Goal: Task Accomplishment & Management: Use online tool/utility

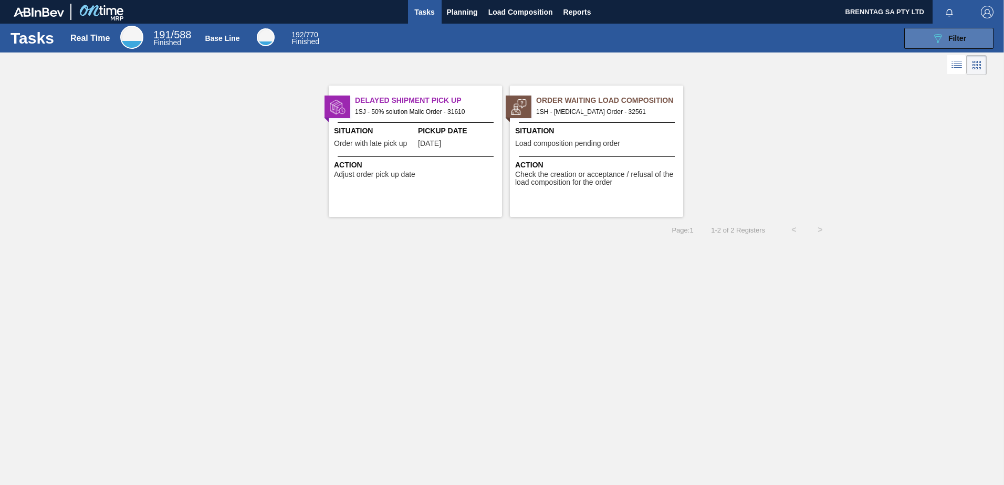
click at [921, 41] on button "089F7B8B-B2A5-4AFE-B5C0-19BA573D28AC Filter" at bounding box center [948, 38] width 89 height 21
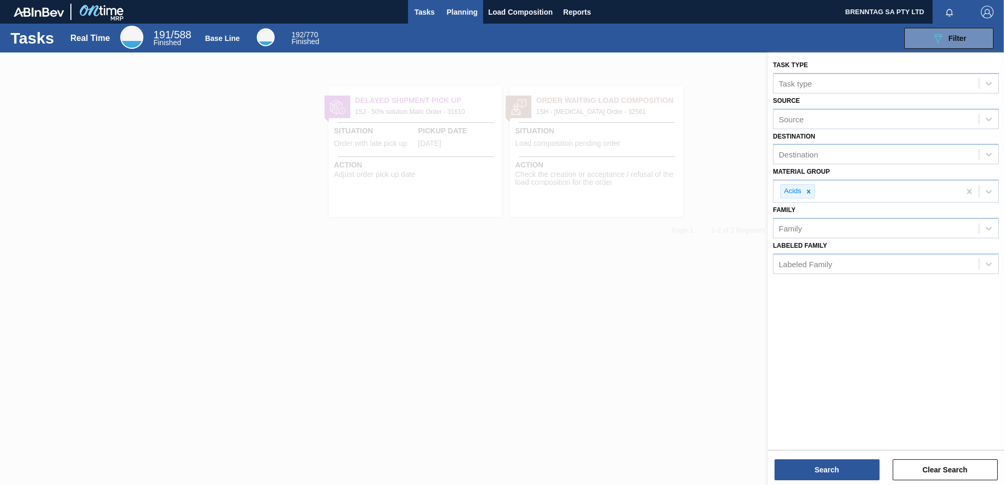
click at [468, 8] on span "Planning" at bounding box center [462, 12] width 31 height 13
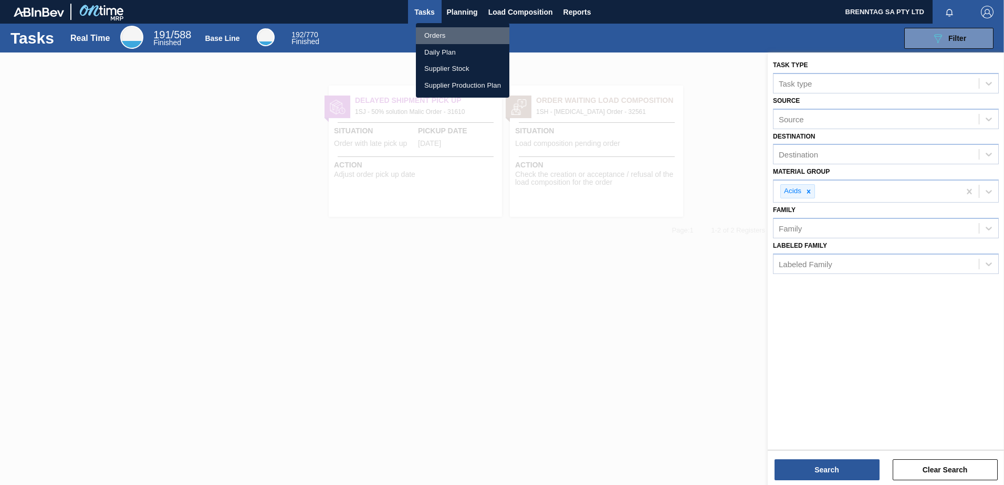
click at [435, 36] on li "Orders" at bounding box center [462, 35] width 93 height 17
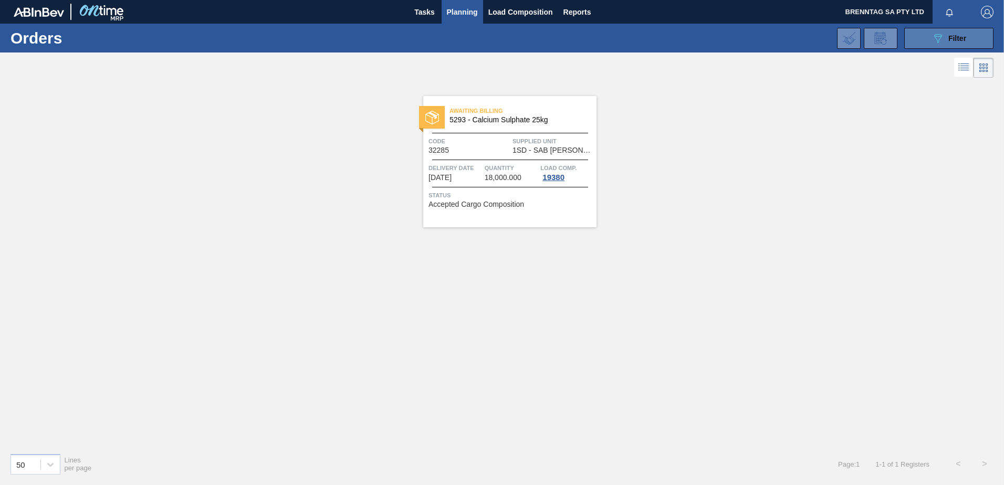
click at [962, 40] on span "Filter" at bounding box center [957, 38] width 18 height 8
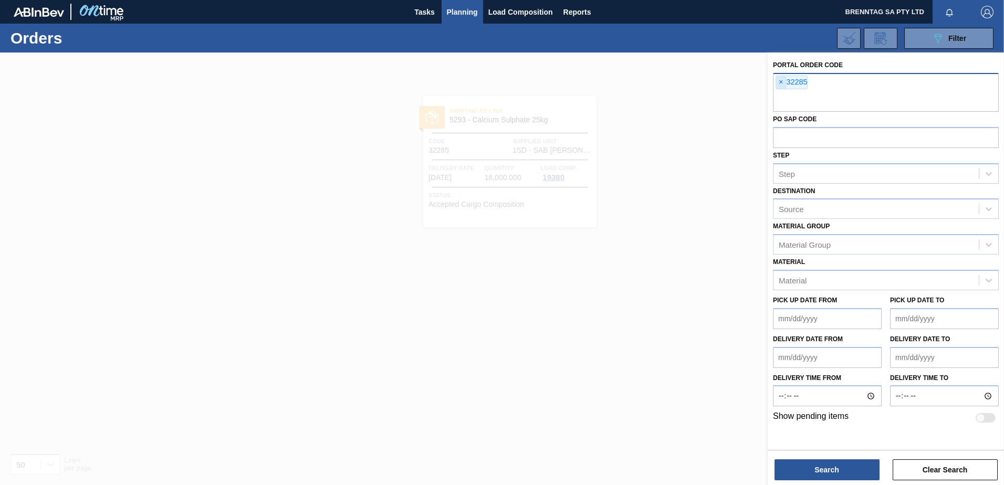
click at [779, 81] on span "×" at bounding box center [781, 82] width 10 height 13
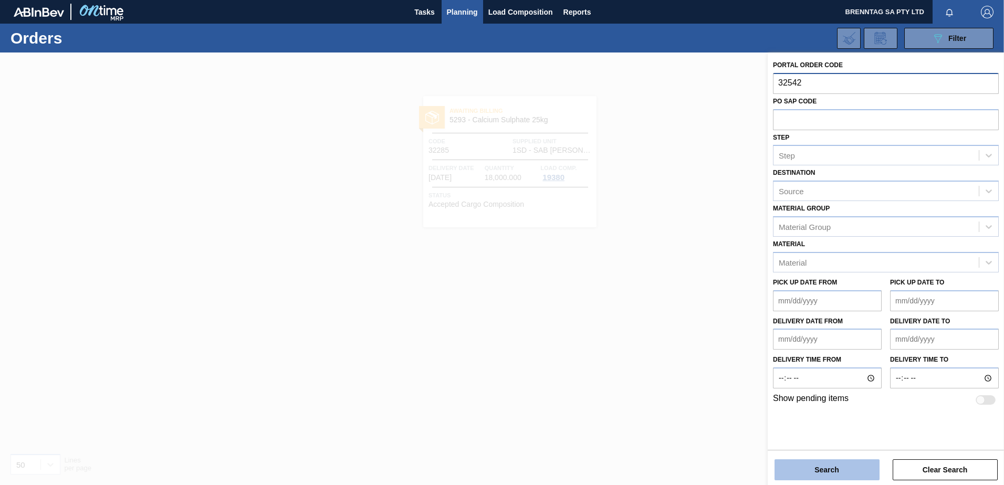
type input "32542"
click at [817, 468] on button "Search" at bounding box center [826, 469] width 105 height 21
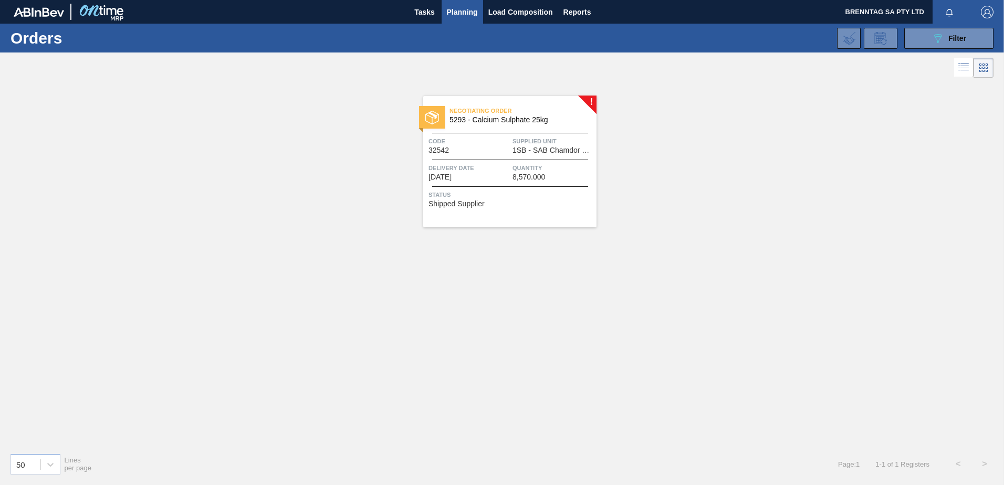
click at [505, 163] on span "Delivery Date" at bounding box center [468, 168] width 81 height 10
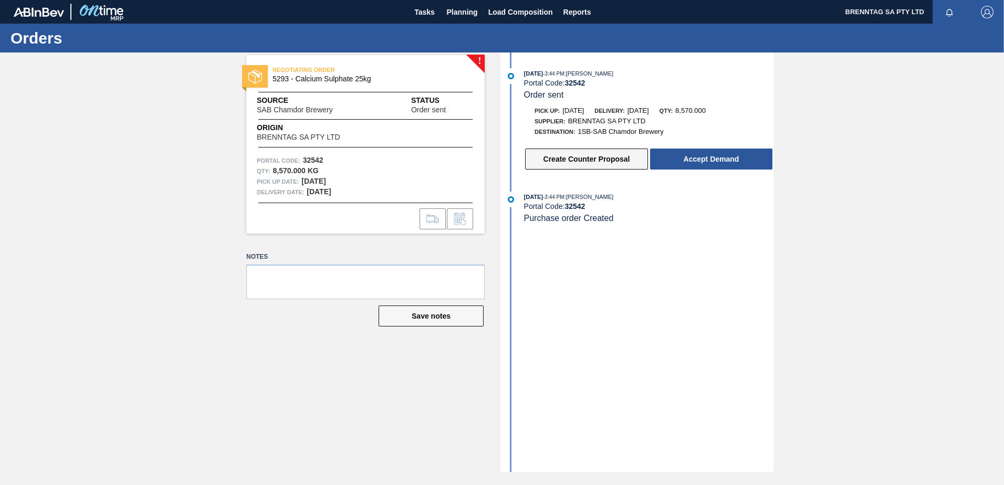
click at [580, 157] on button "Create Counter Proposal" at bounding box center [586, 159] width 123 height 21
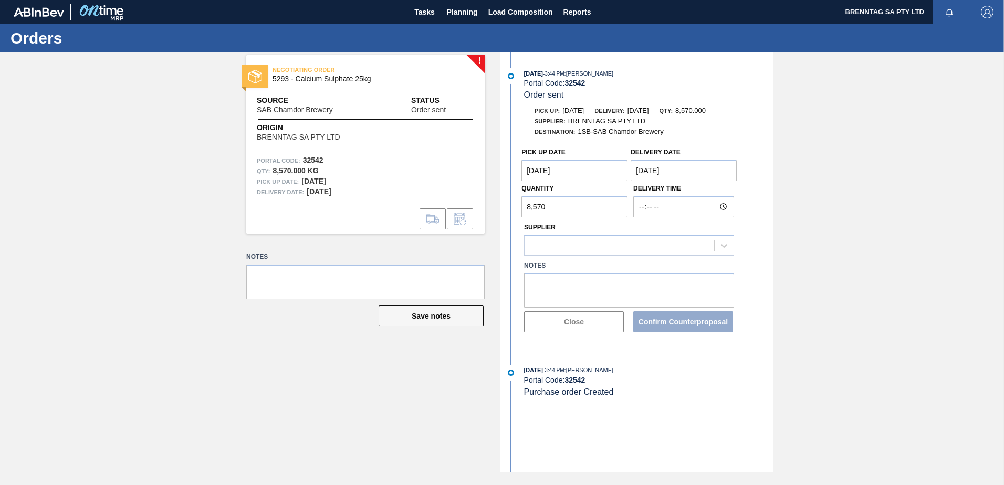
click at [578, 171] on Date "[DATE]" at bounding box center [574, 170] width 106 height 21
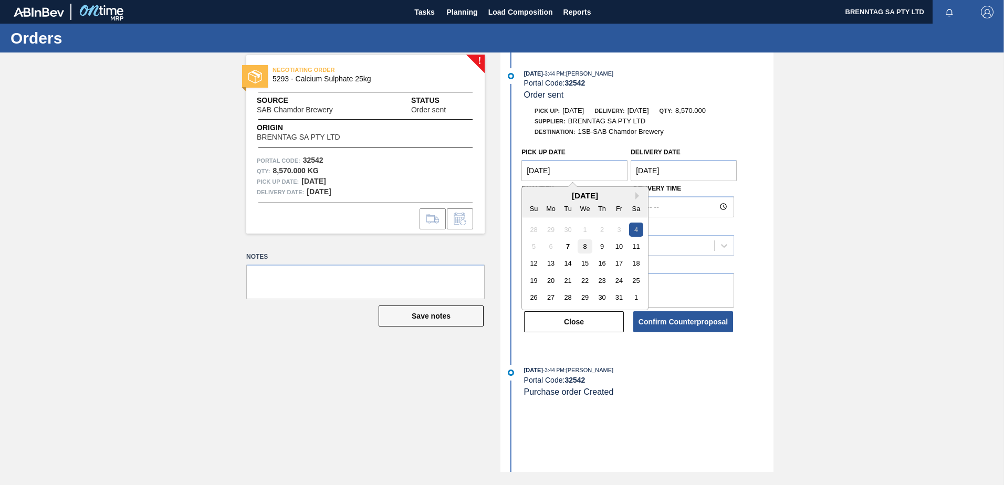
click at [586, 246] on div "8" at bounding box center [585, 246] width 14 height 14
type Date "[DATE]"
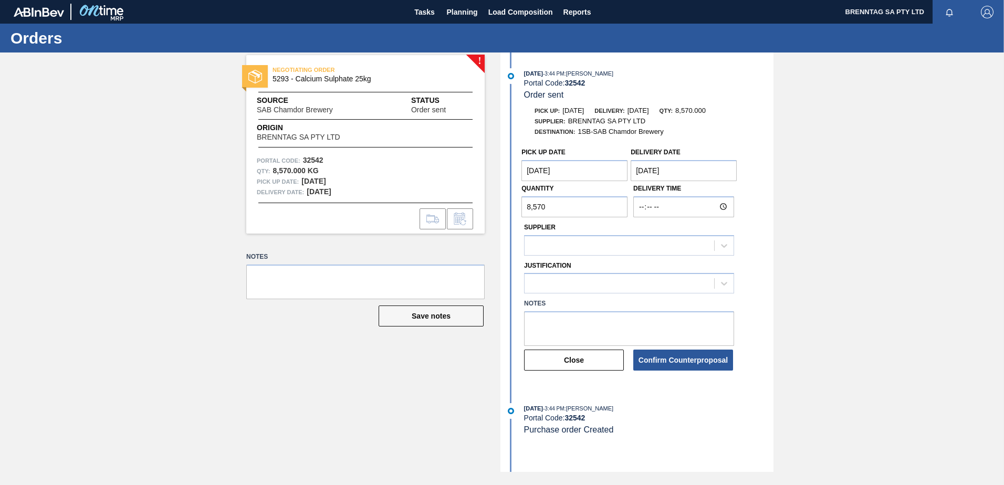
click at [682, 167] on Date "[DATE]" at bounding box center [683, 170] width 106 height 21
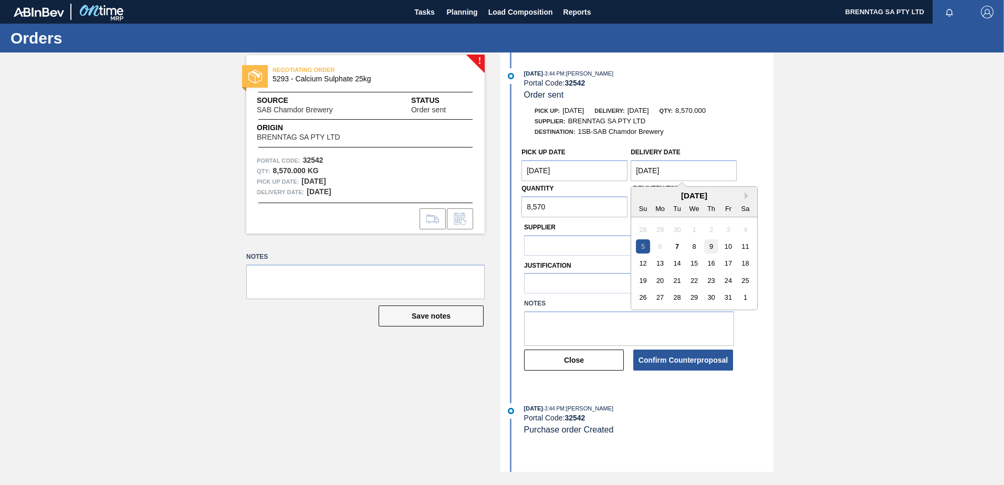
click at [710, 250] on div "9" at bounding box center [711, 246] width 14 height 14
type Date "[DATE]"
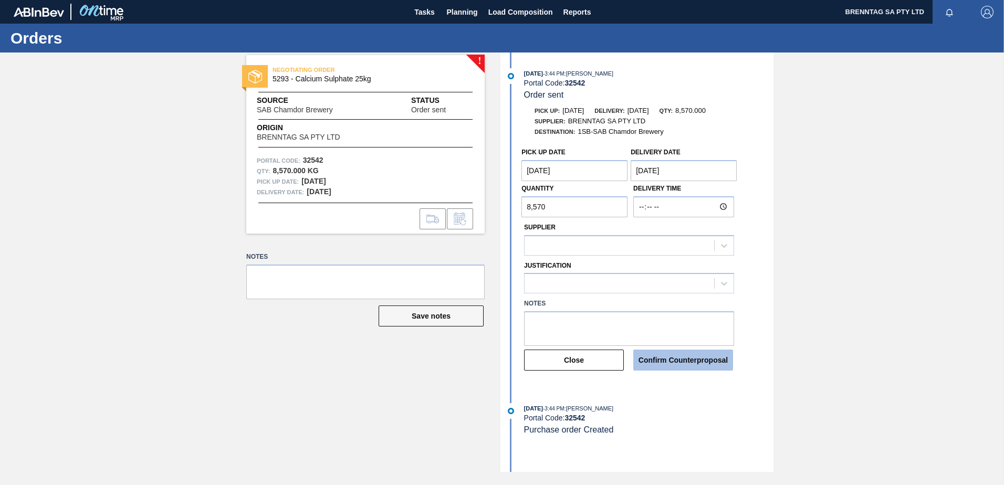
click at [690, 358] on button "Confirm Counterproposal" at bounding box center [683, 360] width 100 height 21
click at [555, 209] on input "8,570" at bounding box center [574, 206] width 106 height 21
type input "8,575"
click at [721, 284] on icon at bounding box center [724, 283] width 10 height 10
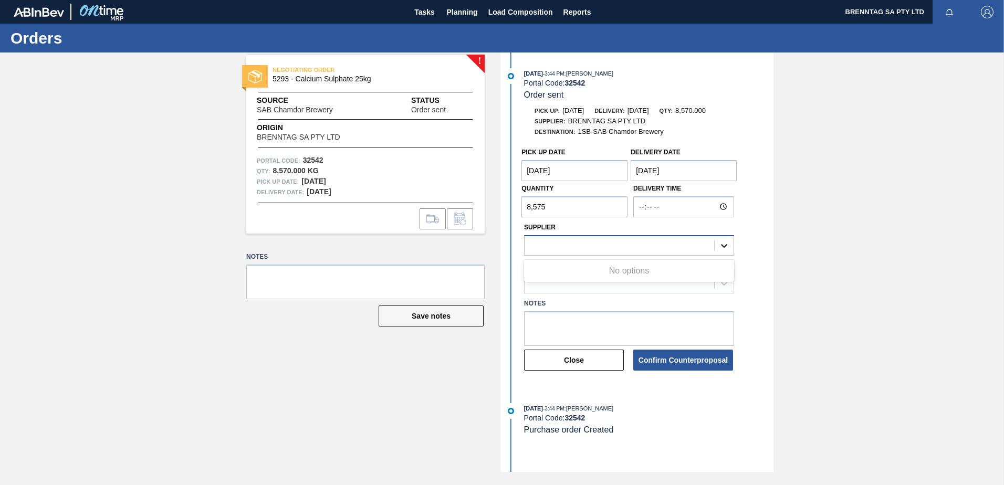
click at [727, 243] on icon at bounding box center [724, 245] width 10 height 10
click at [609, 320] on textarea at bounding box center [629, 328] width 210 height 35
click at [673, 337] on textarea "Order is required for delivery [DATE]. Volume amended" at bounding box center [629, 328] width 210 height 35
click at [708, 328] on textarea "Order is required for delivery [DATE]. Volume amended" at bounding box center [629, 328] width 210 height 35
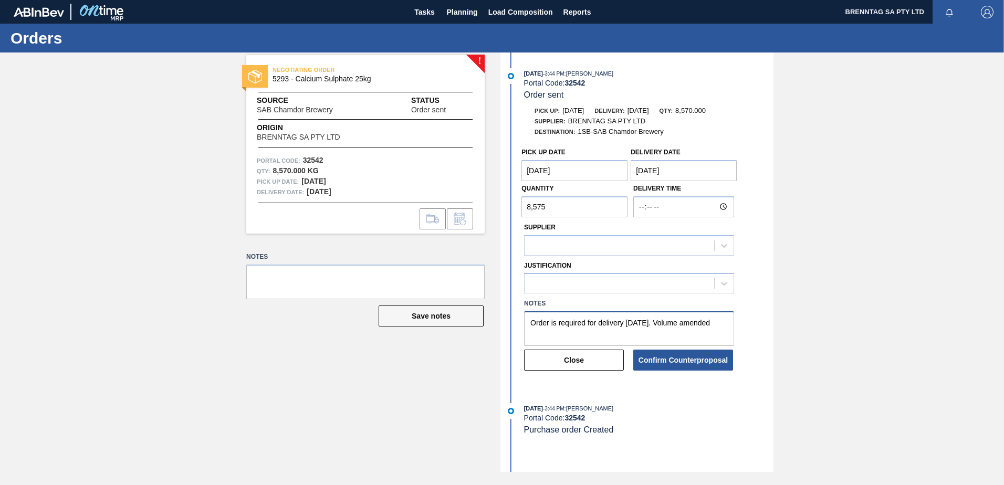
click at [587, 323] on textarea "Order is required for delivery [DATE]. Volume amended" at bounding box center [629, 328] width 210 height 35
click at [602, 334] on textarea "Order is required by brewery for delivery [DATE]. Volume amended" at bounding box center [629, 328] width 210 height 35
type textarea "Order is required by brewery for delivery [DATE]. Volume amended to 8575kg, pac…"
click at [722, 244] on icon at bounding box center [724, 245] width 10 height 10
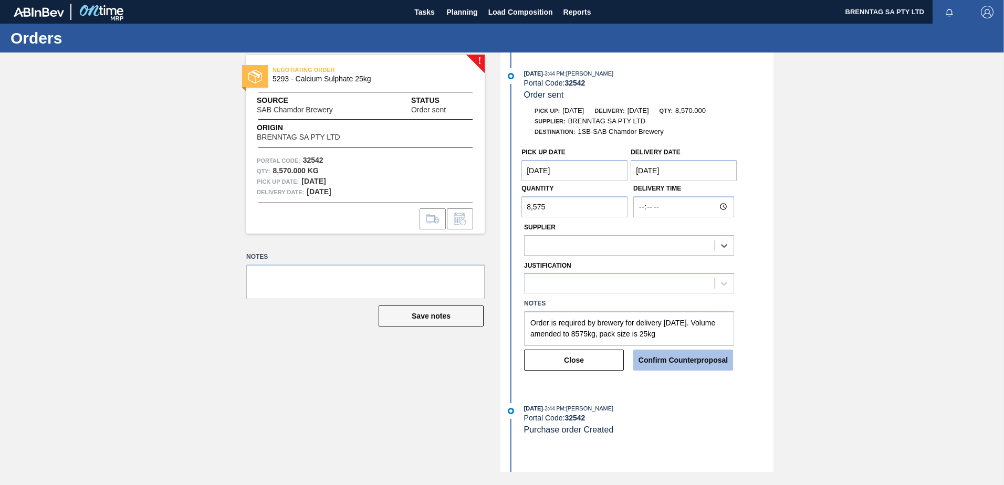
click at [663, 357] on button "Confirm Counterproposal" at bounding box center [683, 360] width 100 height 21
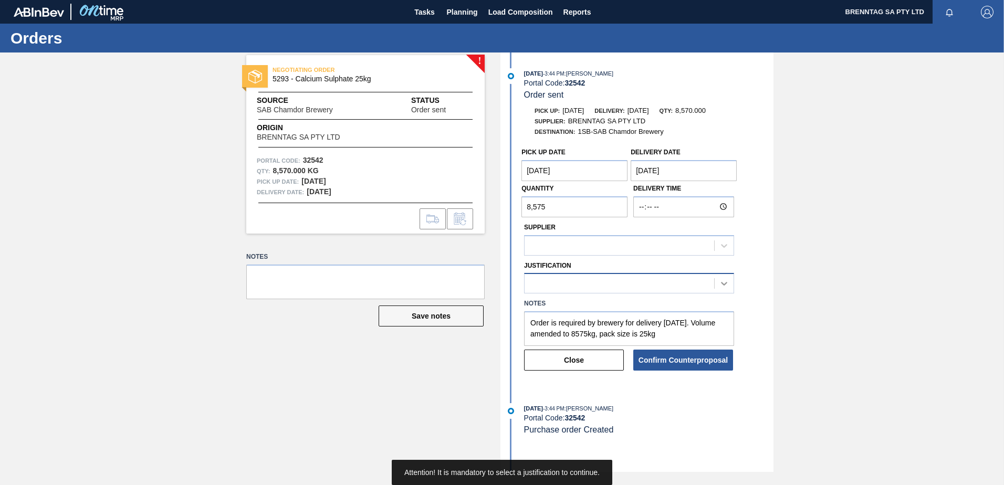
click at [719, 274] on div at bounding box center [723, 283] width 19 height 19
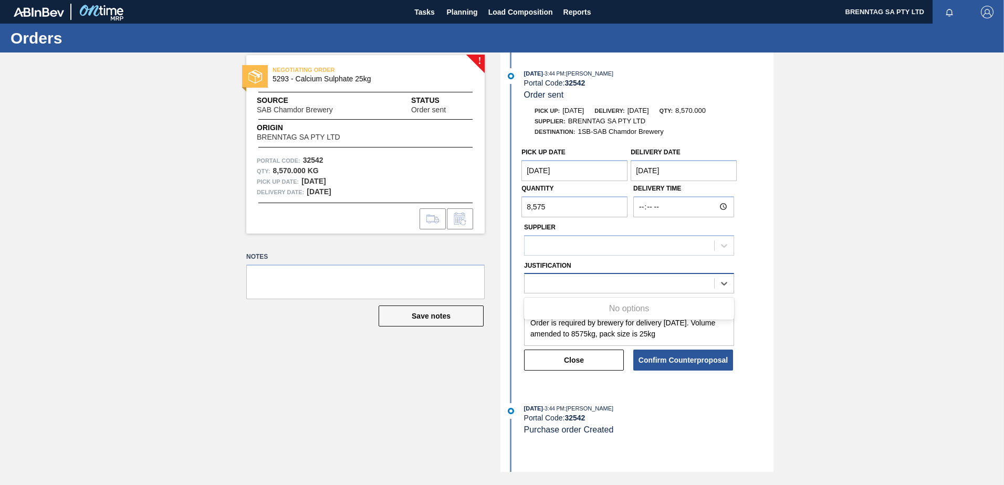
click at [663, 290] on div at bounding box center [618, 283] width 189 height 15
click at [621, 287] on div at bounding box center [618, 283] width 189 height 15
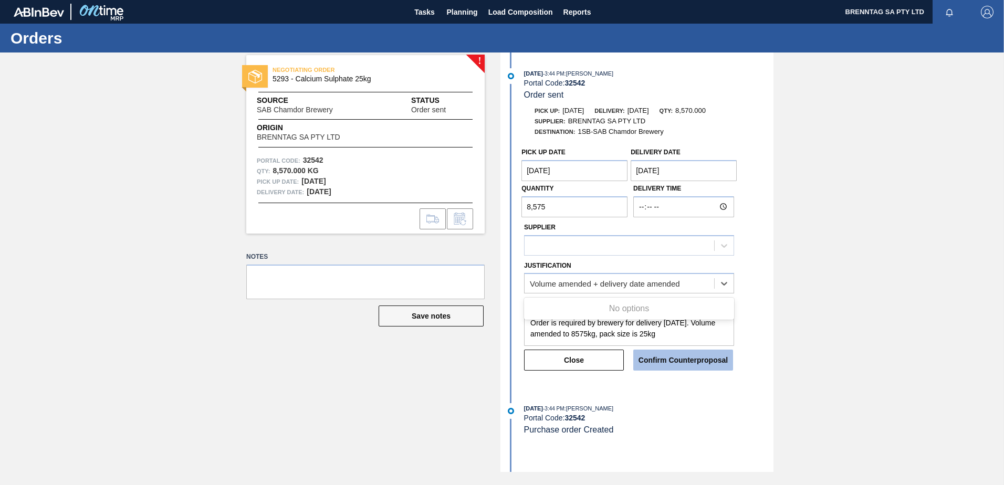
type input "Volume amended + delivery date amended"
click at [674, 360] on button "Confirm Counterproposal" at bounding box center [683, 360] width 100 height 21
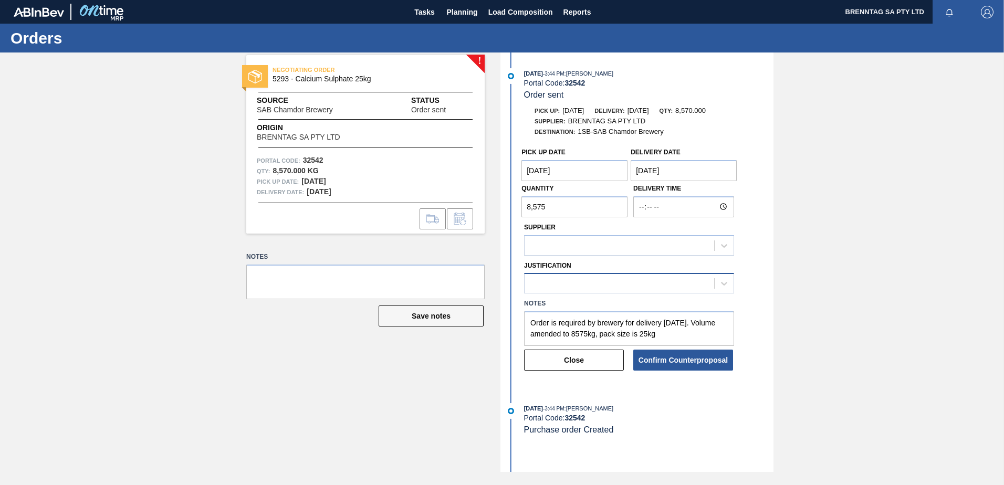
click at [589, 290] on div at bounding box center [618, 283] width 189 height 15
click at [643, 363] on button "Confirm Counterproposal" at bounding box center [683, 360] width 100 height 21
